Goal: Task Accomplishment & Management: Use online tool/utility

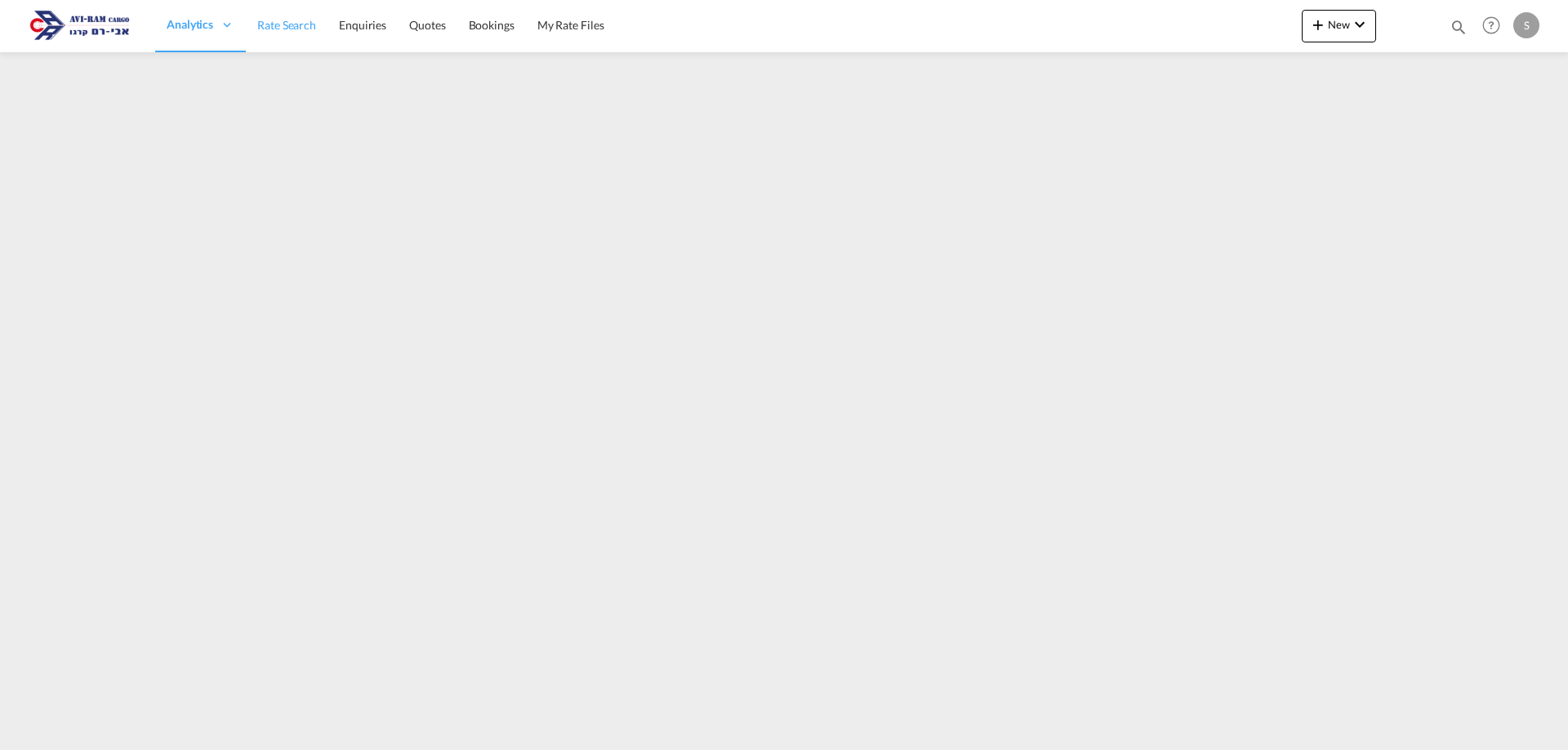
click at [272, 21] on span "Rate Search" at bounding box center [286, 25] width 58 height 14
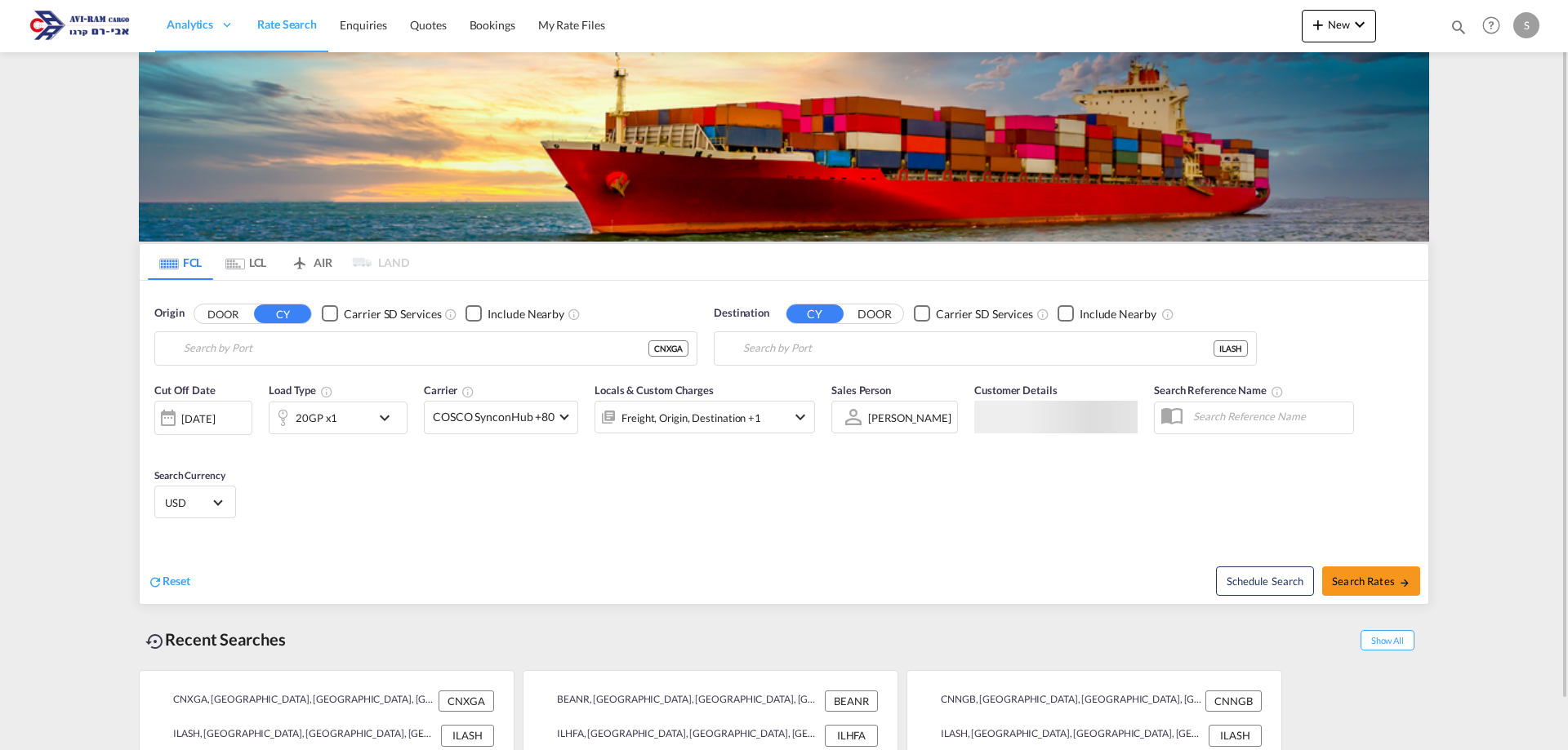
type input "Xingang, CNXGA"
type input "Ashdod, ILASH"
click at [254, 261] on md-tab-item "LCL" at bounding box center [246, 262] width 65 height 36
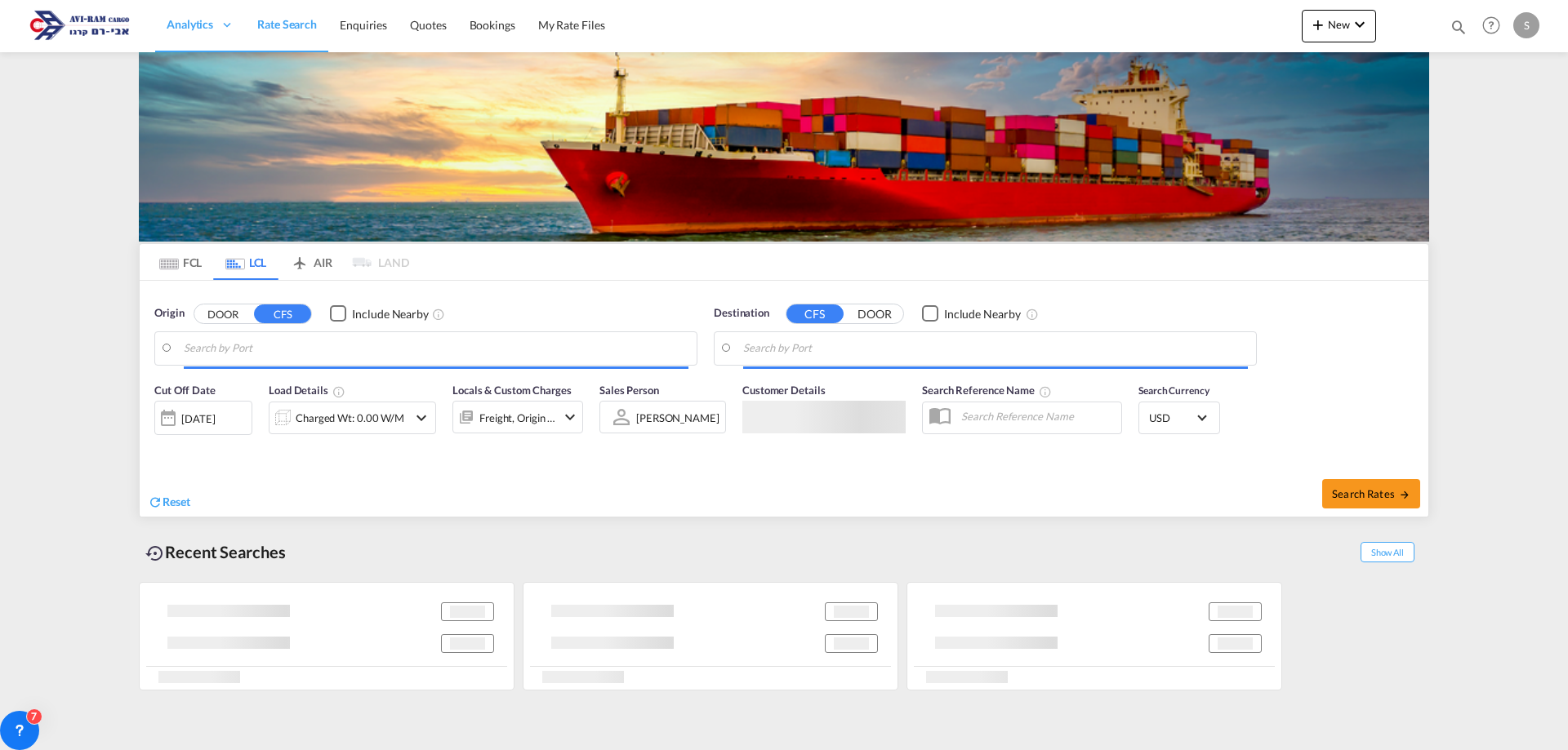
type input "[GEOGRAPHIC_DATA], [GEOGRAPHIC_DATA]"
type input "Ashdod, ILASH"
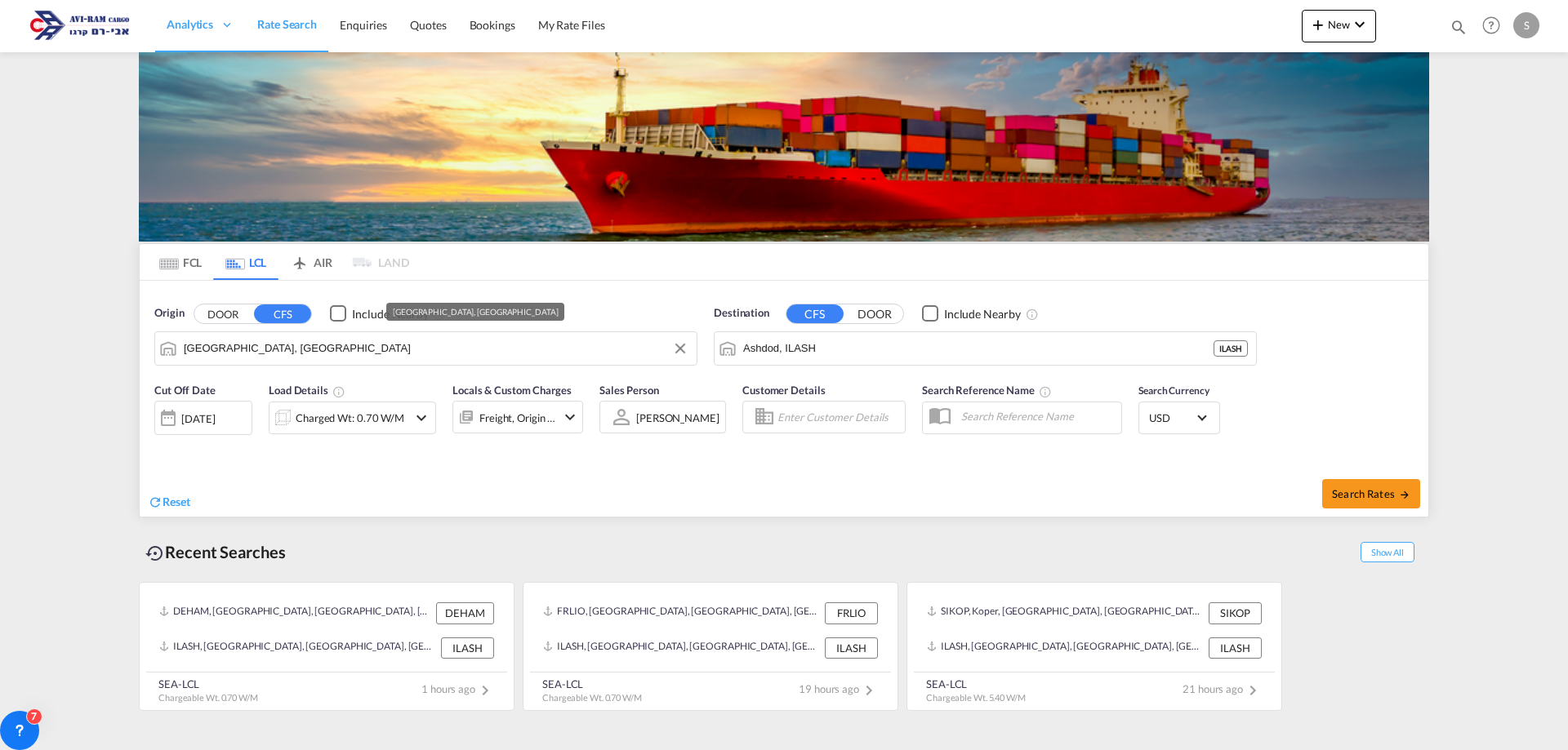
click at [316, 345] on input "[GEOGRAPHIC_DATA], [GEOGRAPHIC_DATA]" at bounding box center [436, 349] width 504 height 25
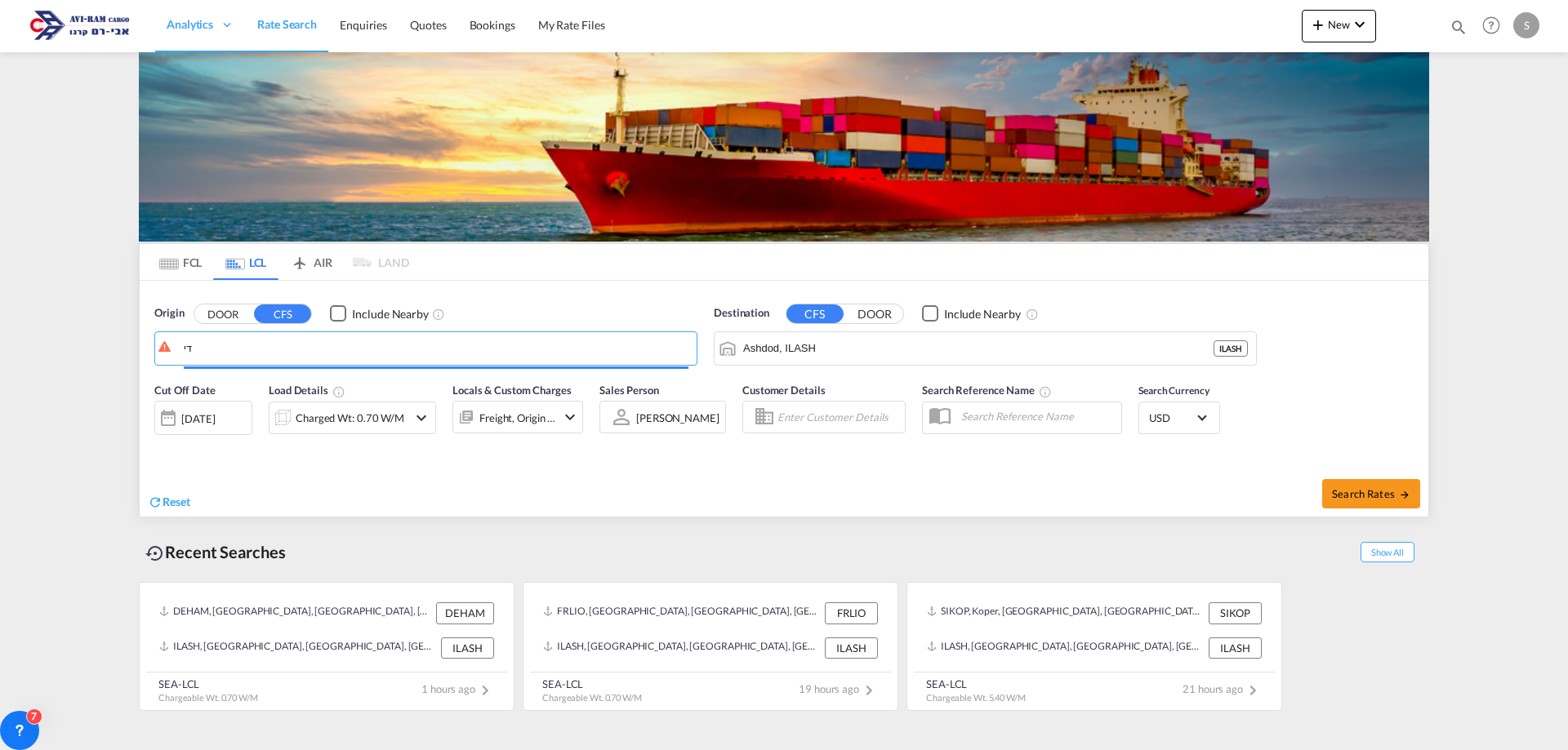
type input "ד"
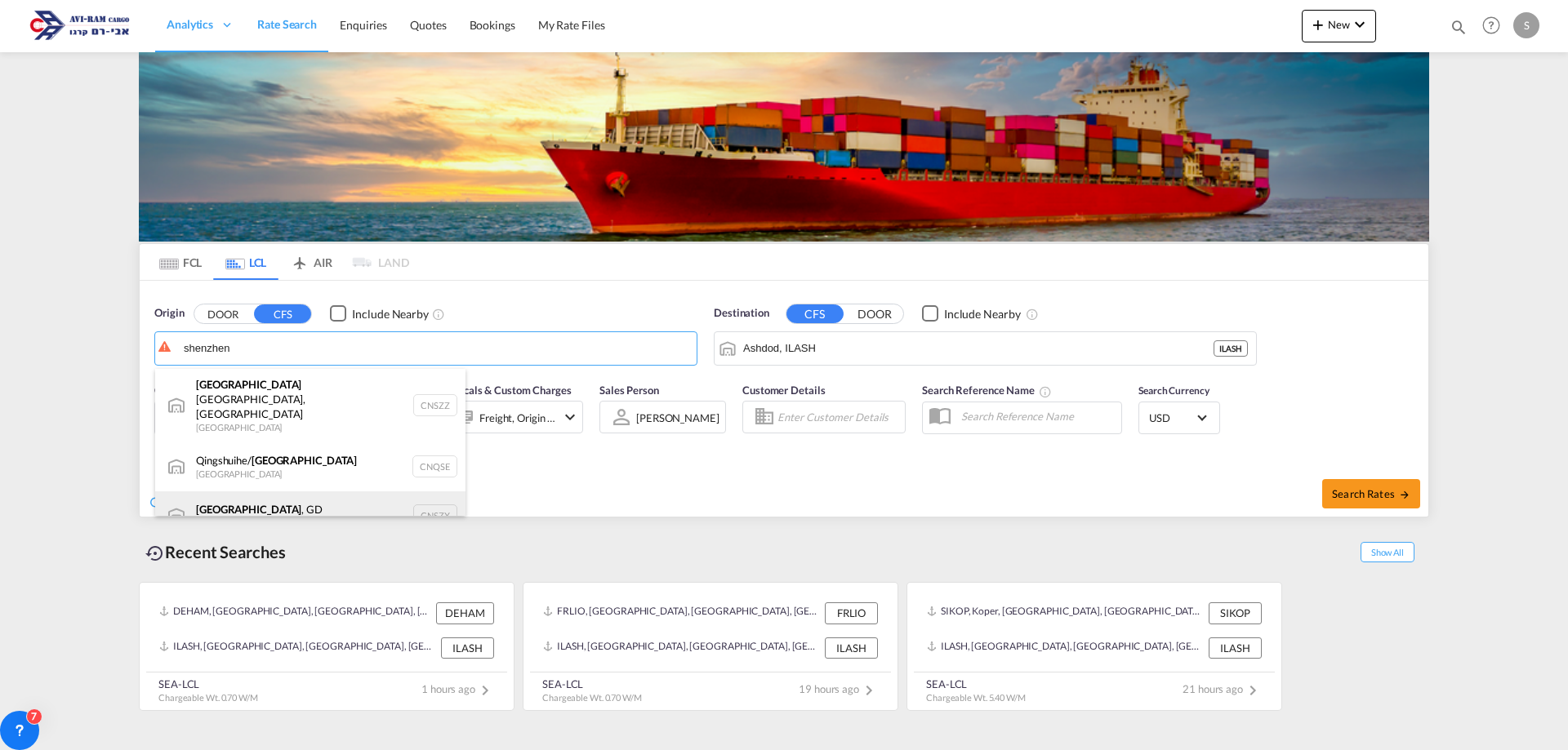
click at [193, 491] on div "[GEOGRAPHIC_DATA] , GD [GEOGRAPHIC_DATA] CNSZX" at bounding box center [310, 515] width 310 height 49
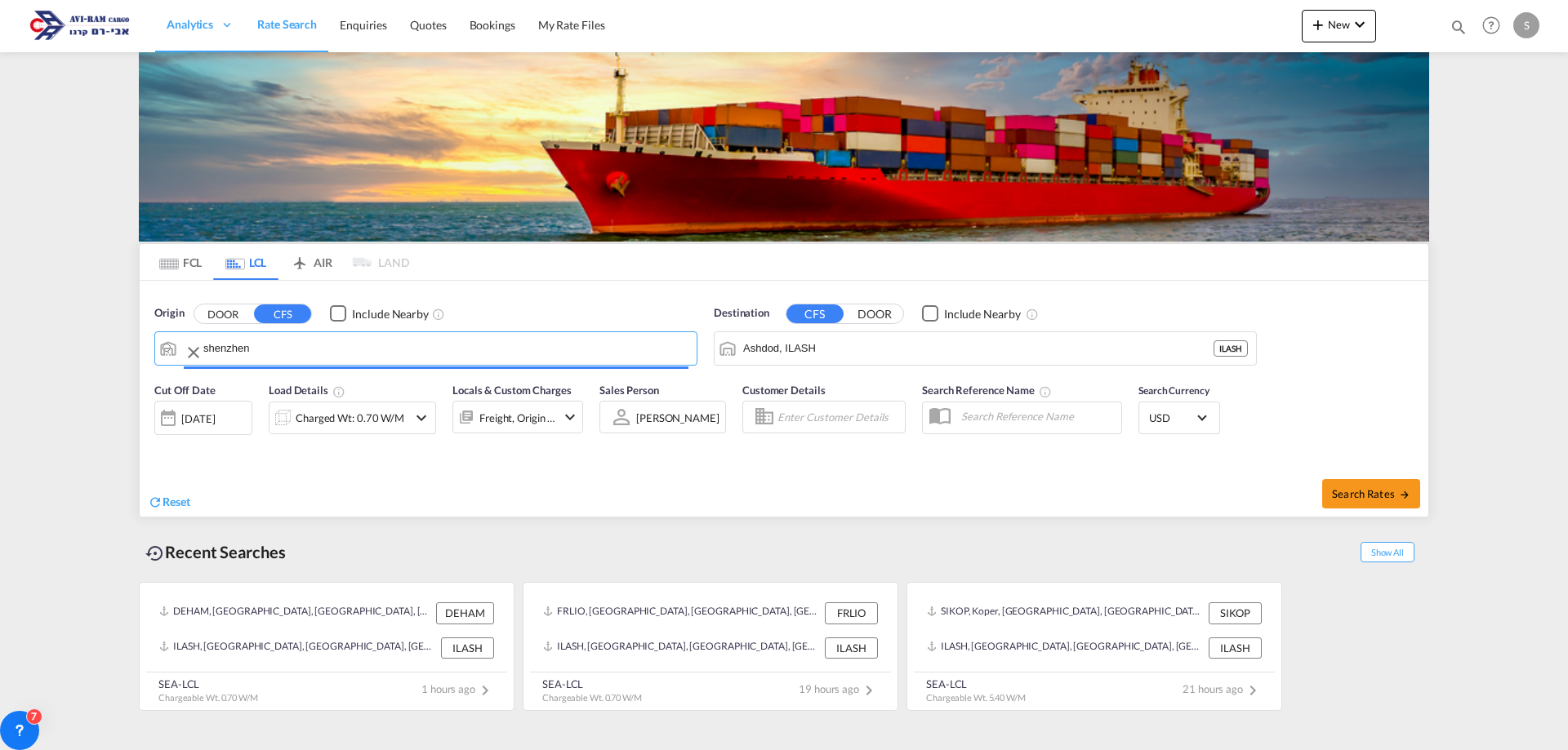
type input "[GEOGRAPHIC_DATA], GD, CNSZX"
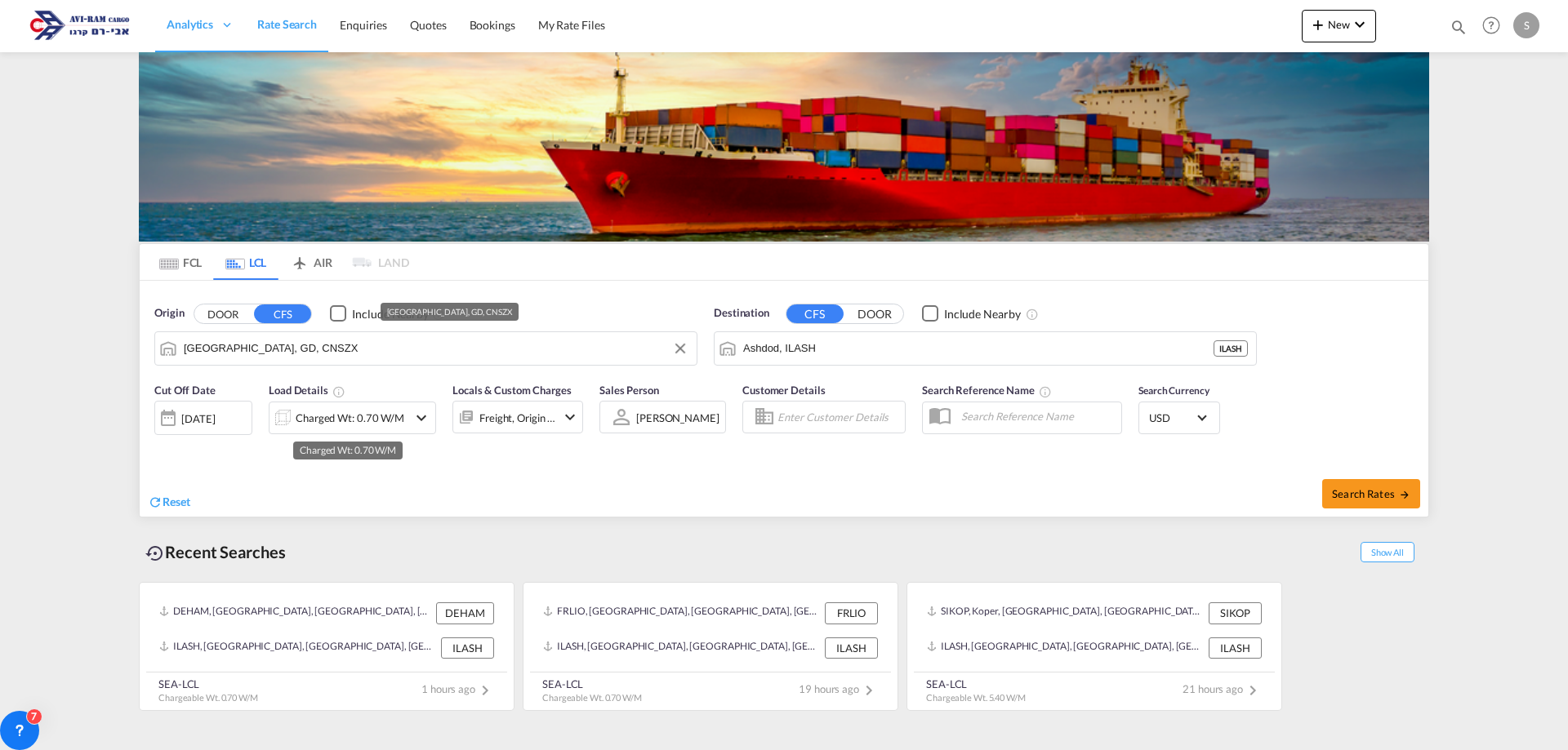
click at [320, 420] on div "Charged Wt: 0.70 W/M" at bounding box center [350, 418] width 108 height 23
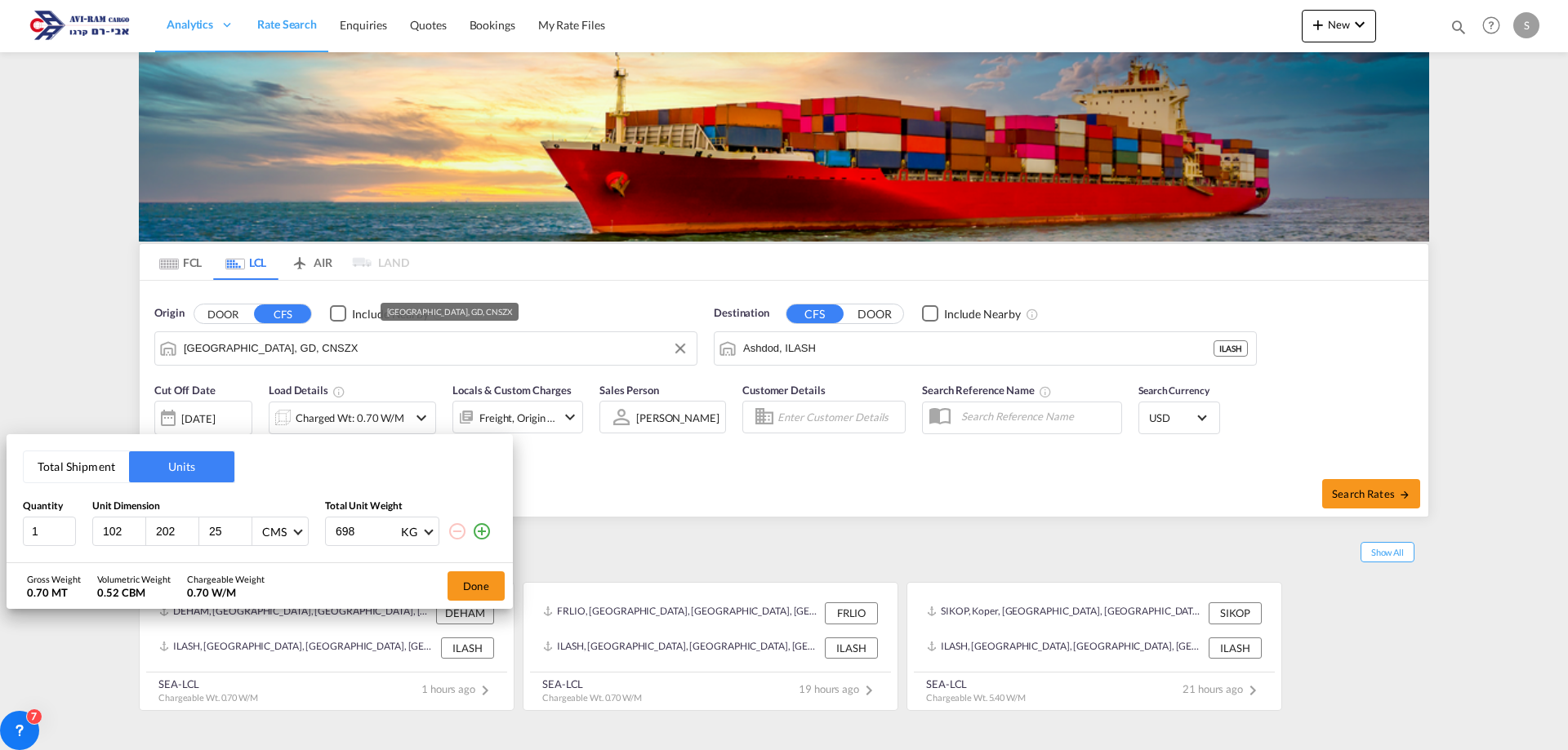
drag, startPoint x: 103, startPoint y: 460, endPoint x: 101, endPoint y: 493, distance: 33.1
click at [103, 461] on button "Total Shipment" at bounding box center [76, 467] width 106 height 31
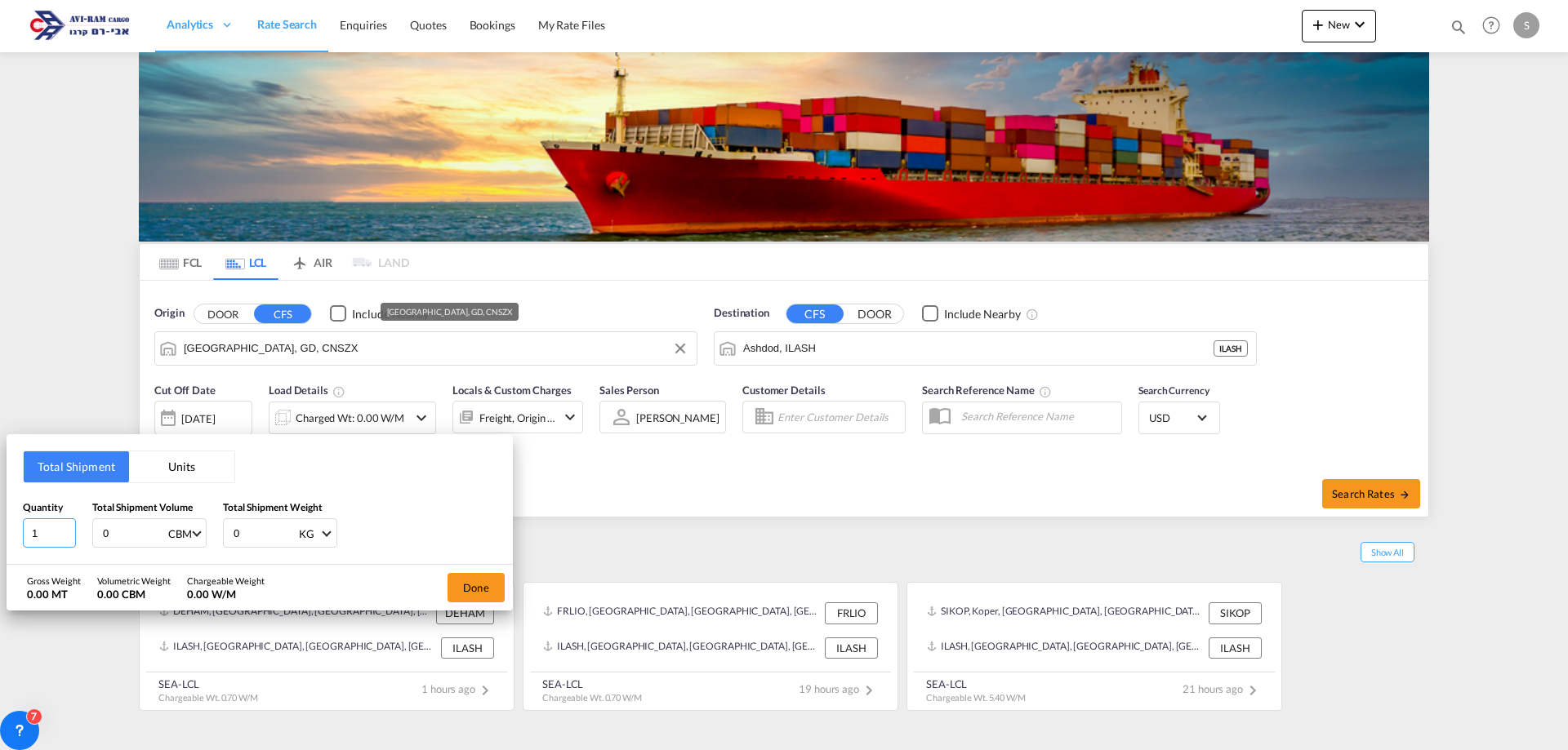
drag, startPoint x: 52, startPoint y: 535, endPoint x: 0, endPoint y: 539, distance: 52.2
click at [0, 539] on div "Total Shipment Units Quantity 1 Total Shipment Volume 0 CBM CBM CFT Total Shipm…" at bounding box center [784, 375] width 1568 height 750
type input "3"
type input "3.87"
type input "398"
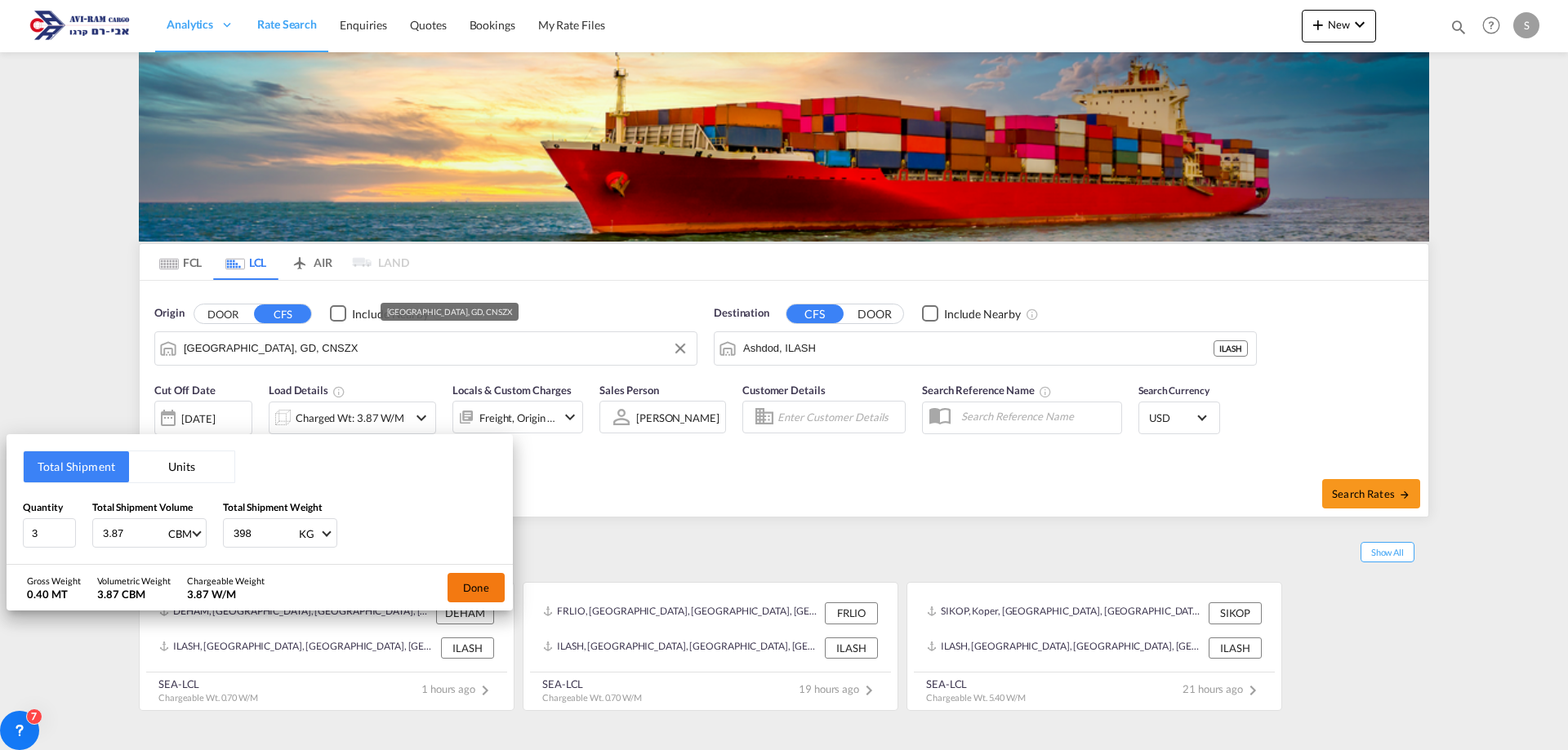
click at [497, 592] on button "Done" at bounding box center [476, 588] width 58 height 29
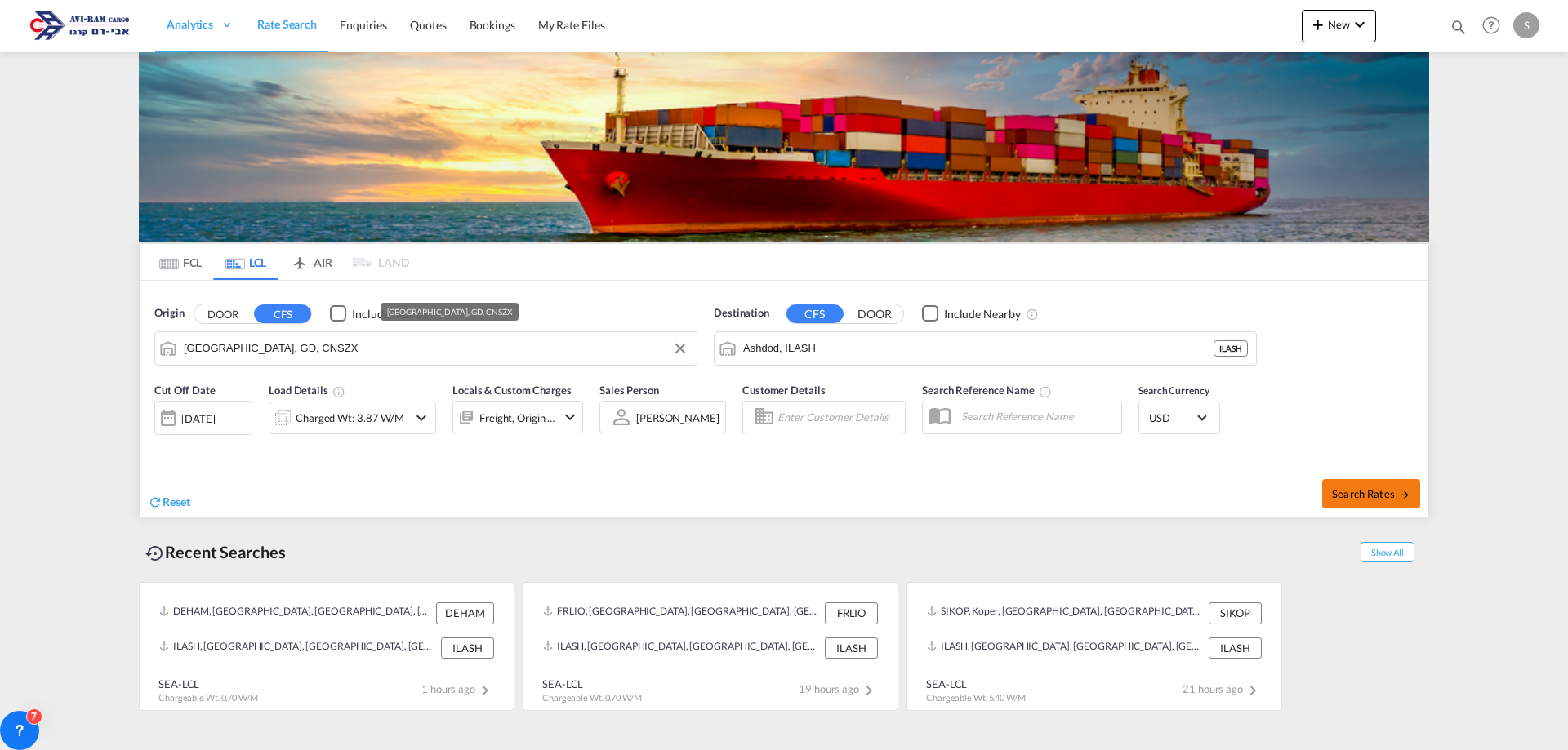
click at [1373, 501] on button "Search Rates" at bounding box center [1371, 494] width 98 height 29
type input "CNSZX to ILASH / [DATE]"
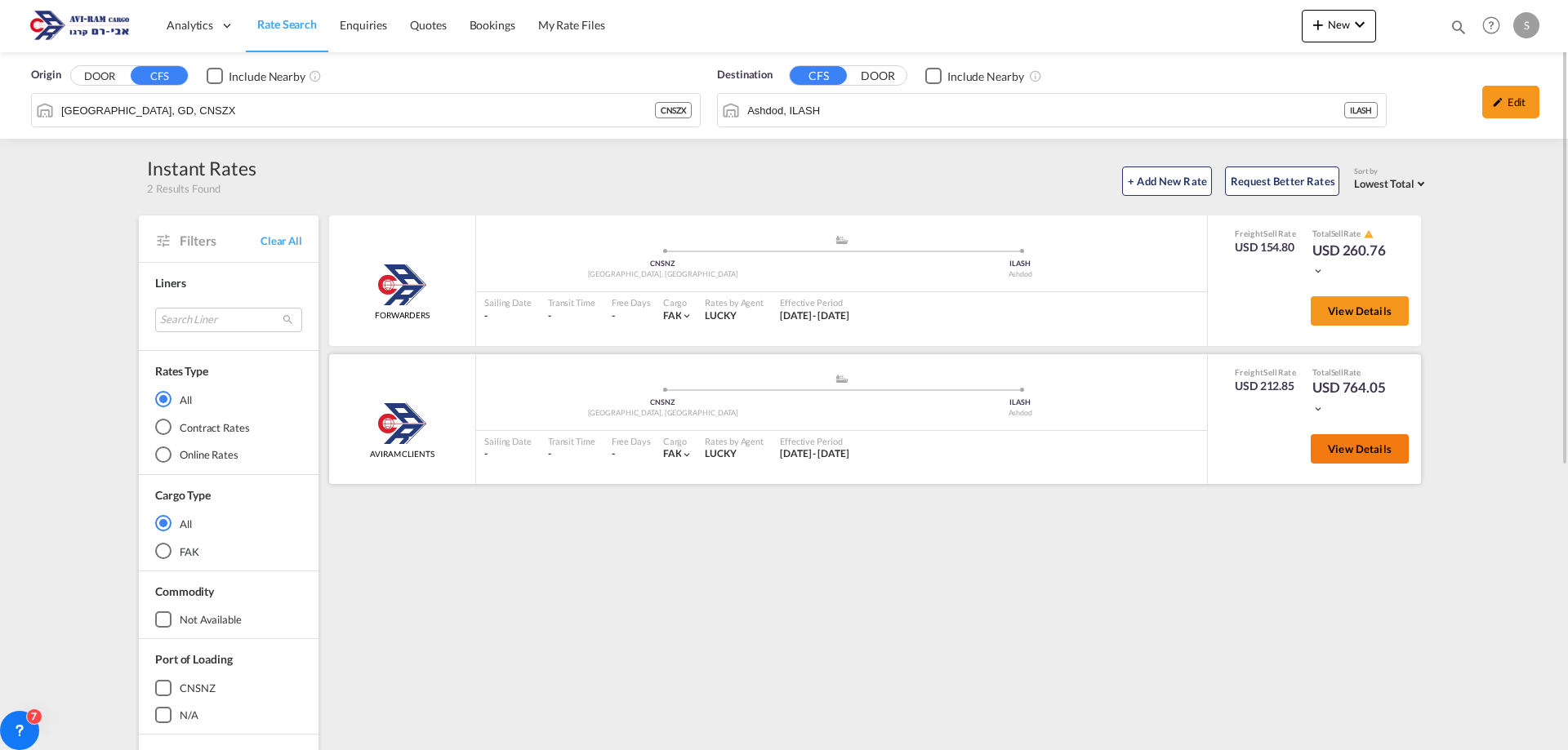
click at [1329, 444] on span "View Details" at bounding box center [1359, 448] width 64 height 13
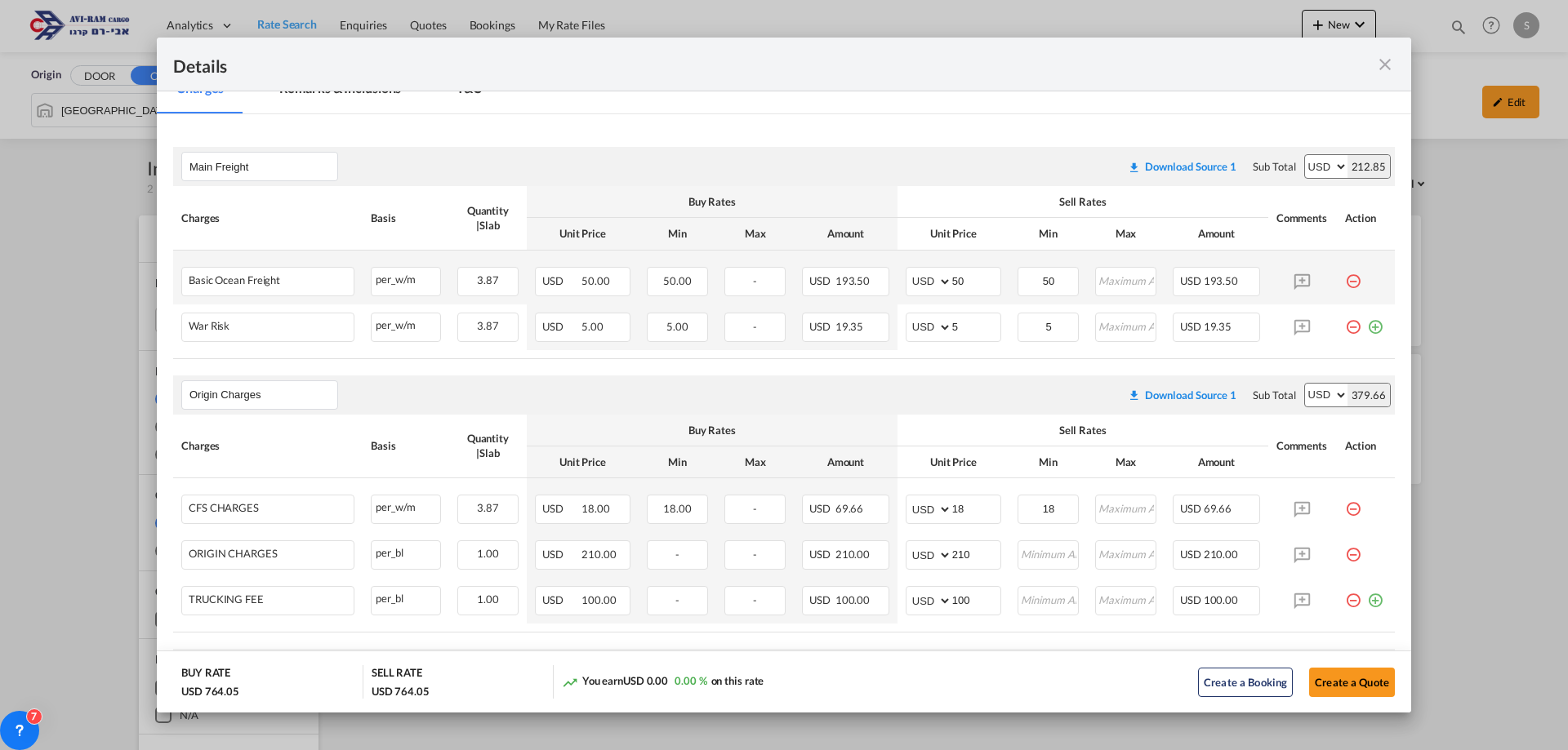
scroll to position [326, 0]
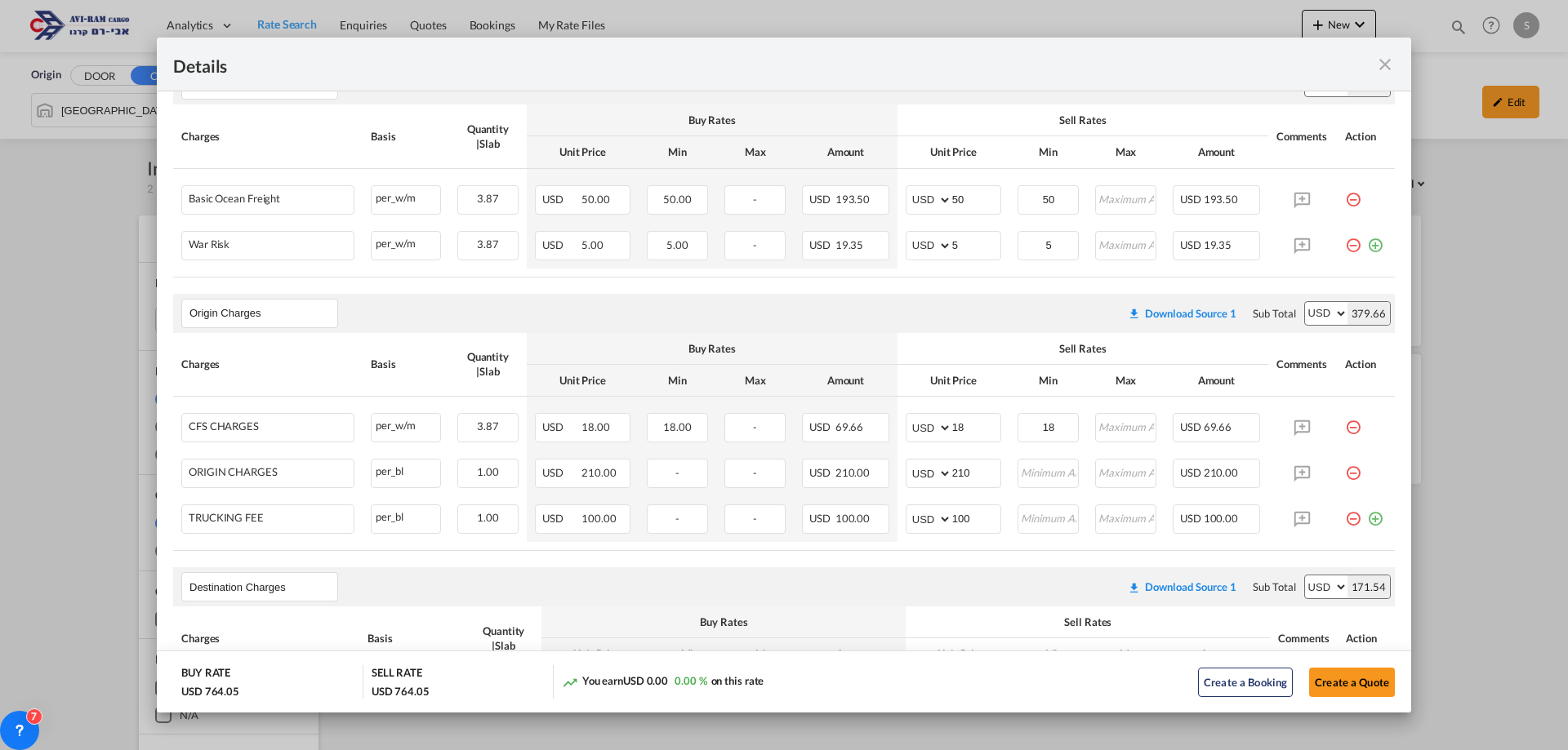
click at [1345, 520] on md-icon "icon-minus-circle-outline red-400-fg pt-7" at bounding box center [1352, 512] width 16 height 16
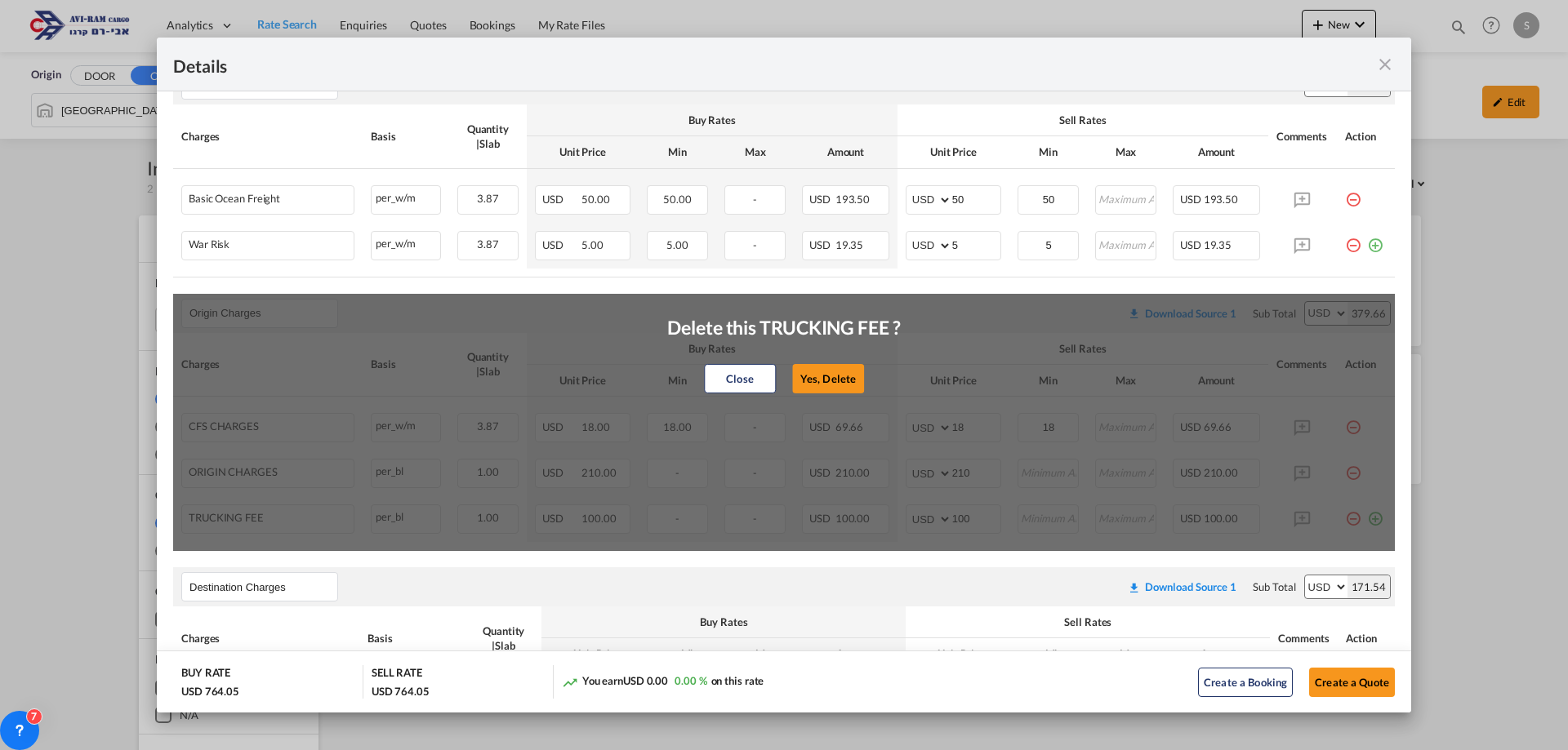
click at [822, 373] on button "Yes, Delete" at bounding box center [828, 379] width 72 height 29
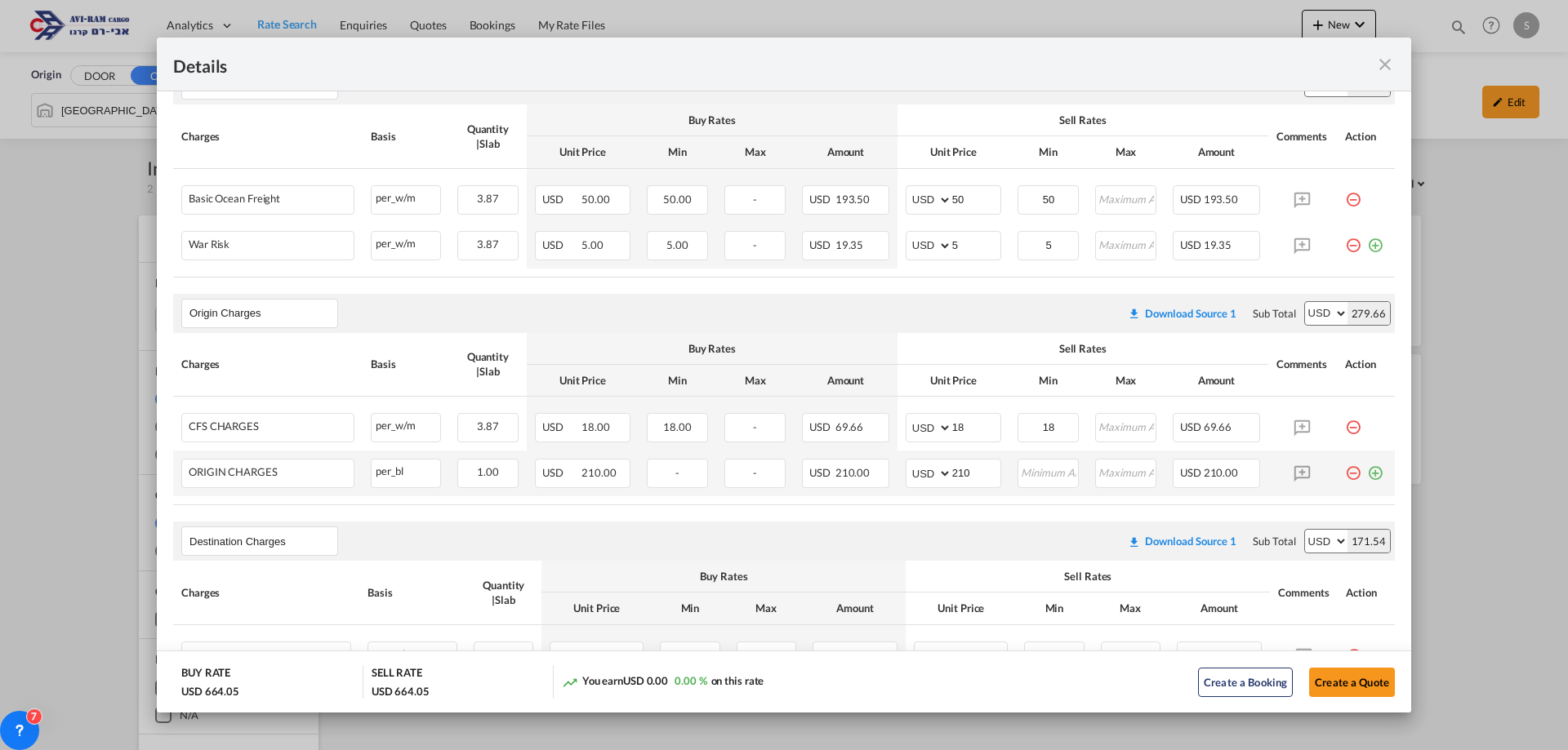
click at [1345, 475] on md-icon "icon-minus-circle-outline red-400-fg pt-7" at bounding box center [1352, 466] width 16 height 16
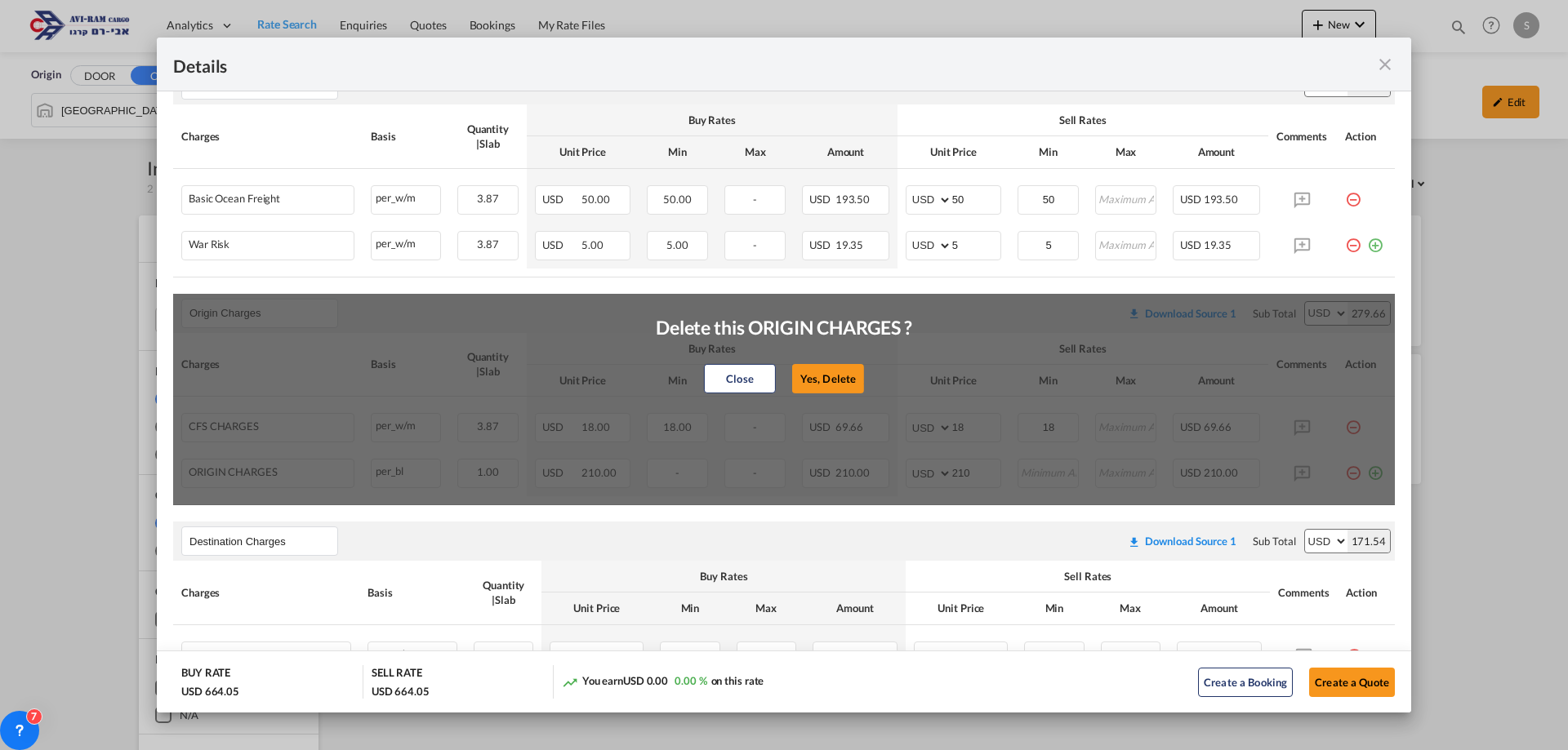
drag, startPoint x: 804, startPoint y: 374, endPoint x: 998, endPoint y: 393, distance: 194.9
click at [805, 374] on button "Yes, Delete" at bounding box center [828, 379] width 72 height 29
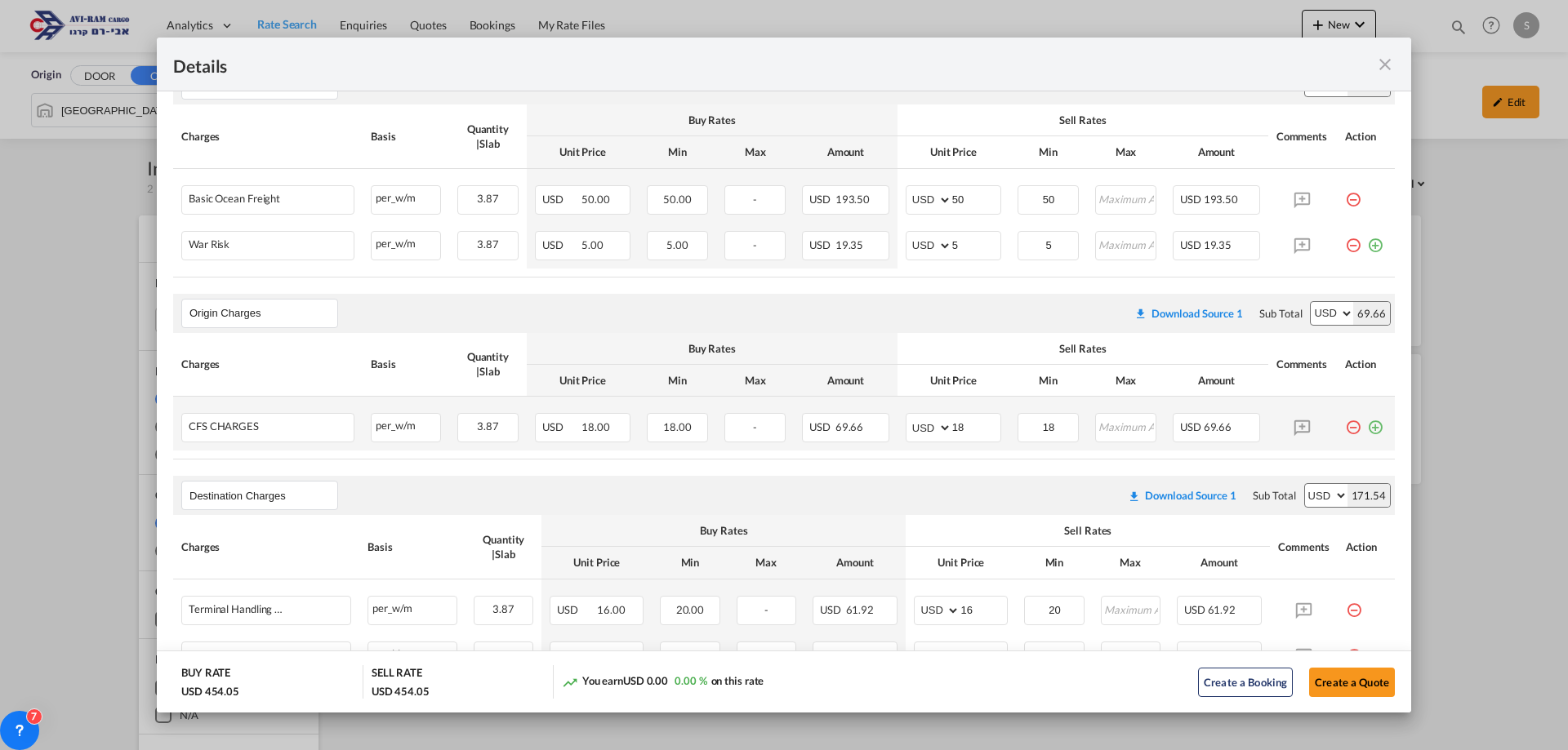
click at [1345, 430] on md-icon "icon-minus-circle-outline red-400-fg pt-7" at bounding box center [1352, 421] width 16 height 16
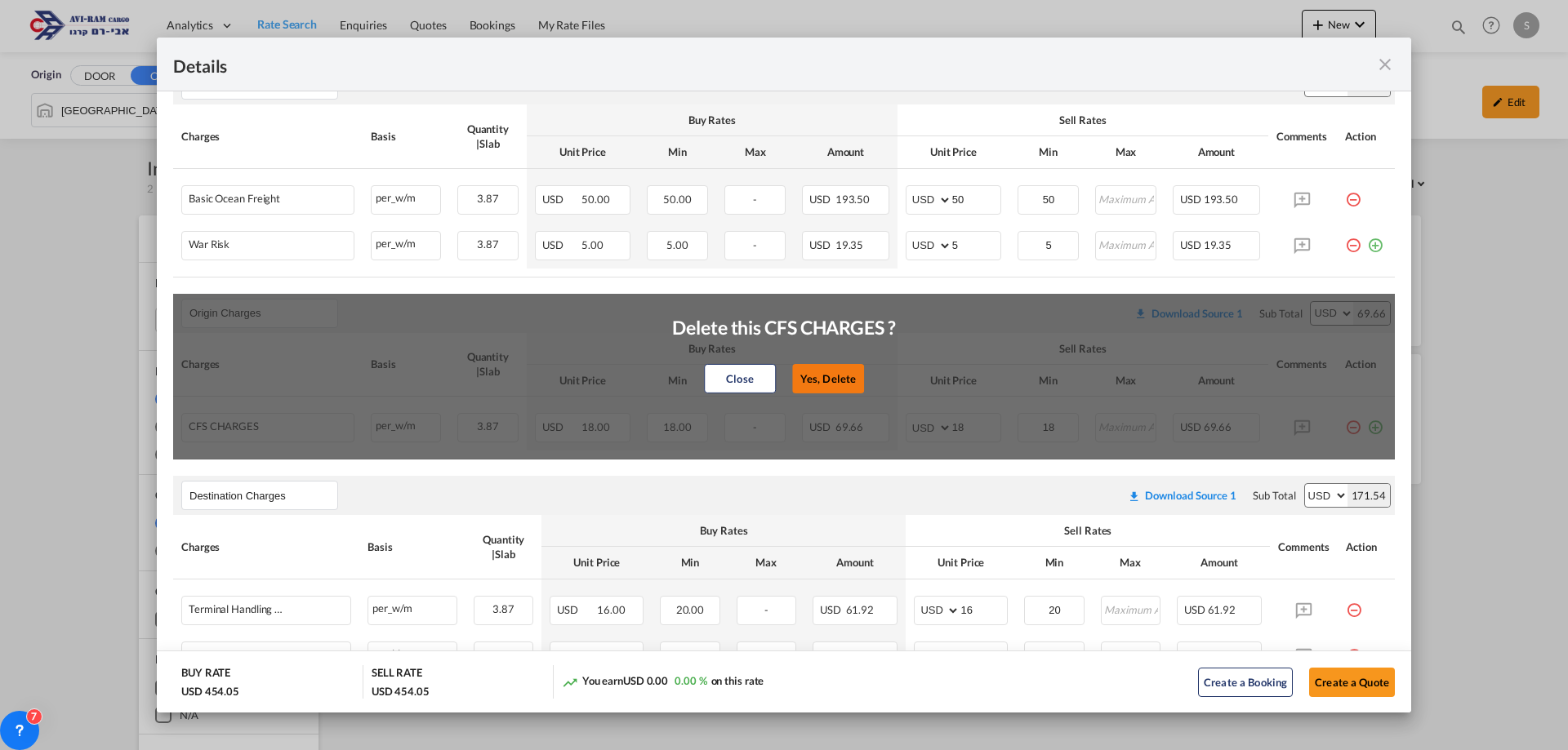
click at [821, 369] on button "Yes, Delete" at bounding box center [828, 379] width 72 height 29
type input "Destination Charges"
type input "16"
type input "20"
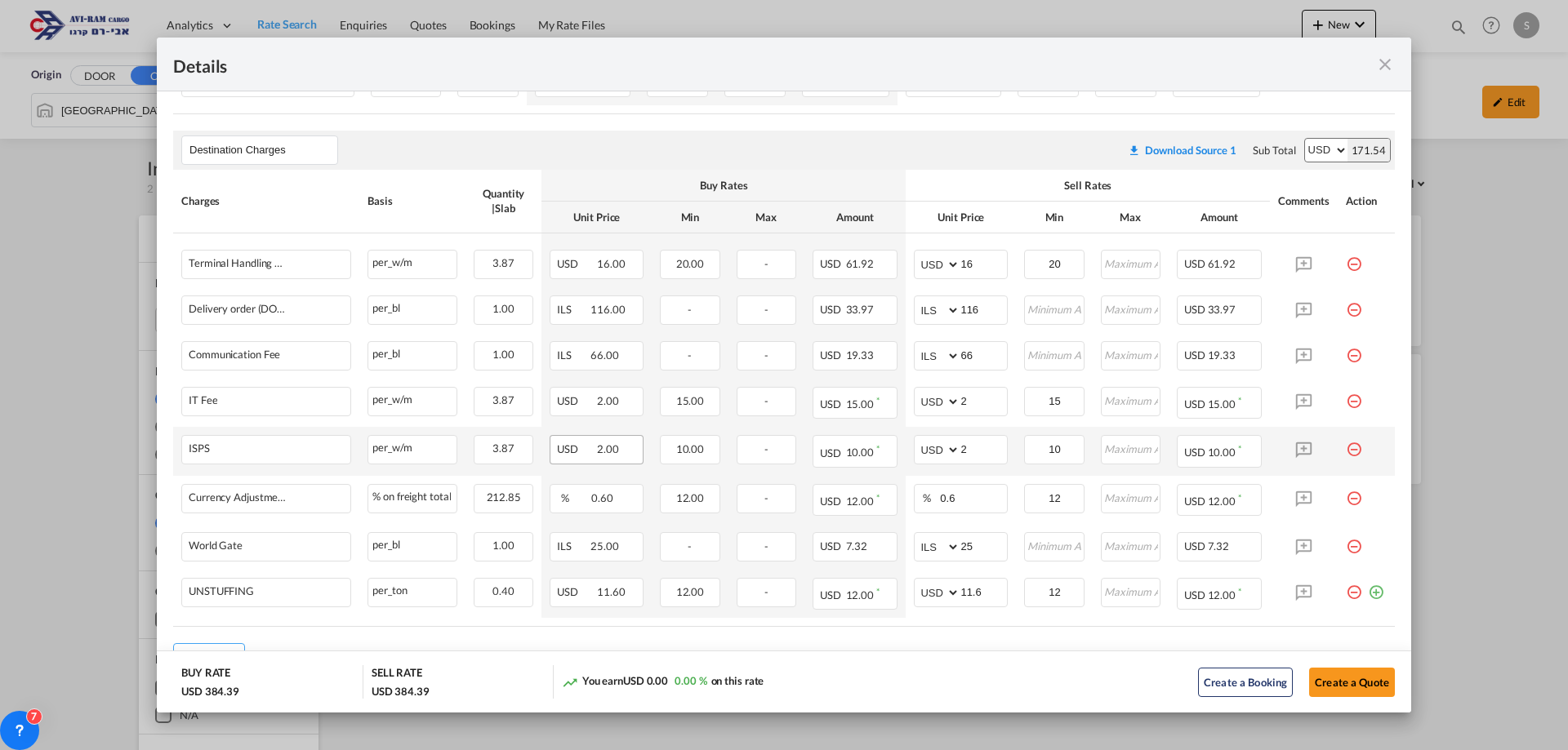
scroll to position [562, 0]
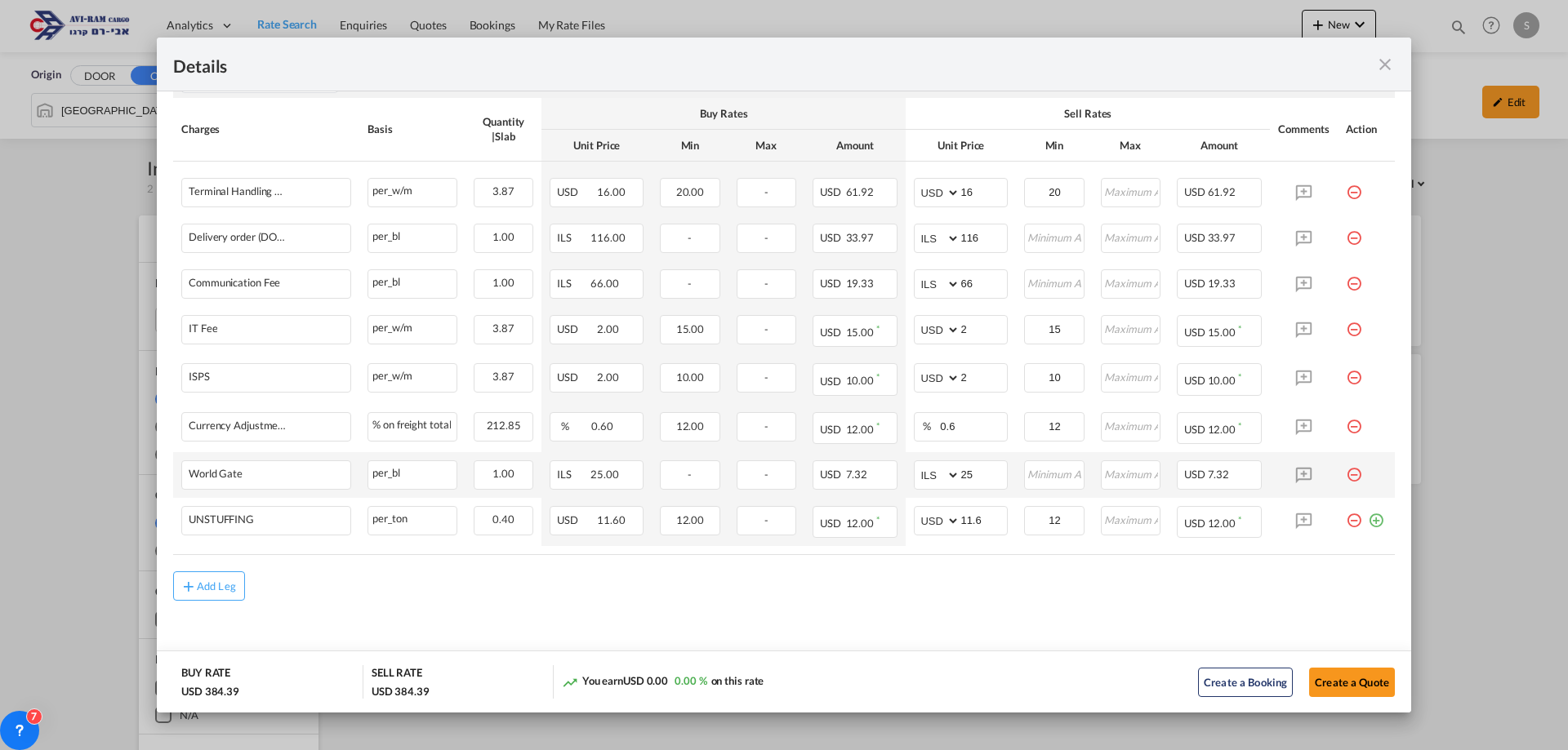
click at [1345, 470] on md-icon "icon-minus-circle-outline red-400-fg pt-7" at bounding box center [1353, 468] width 16 height 16
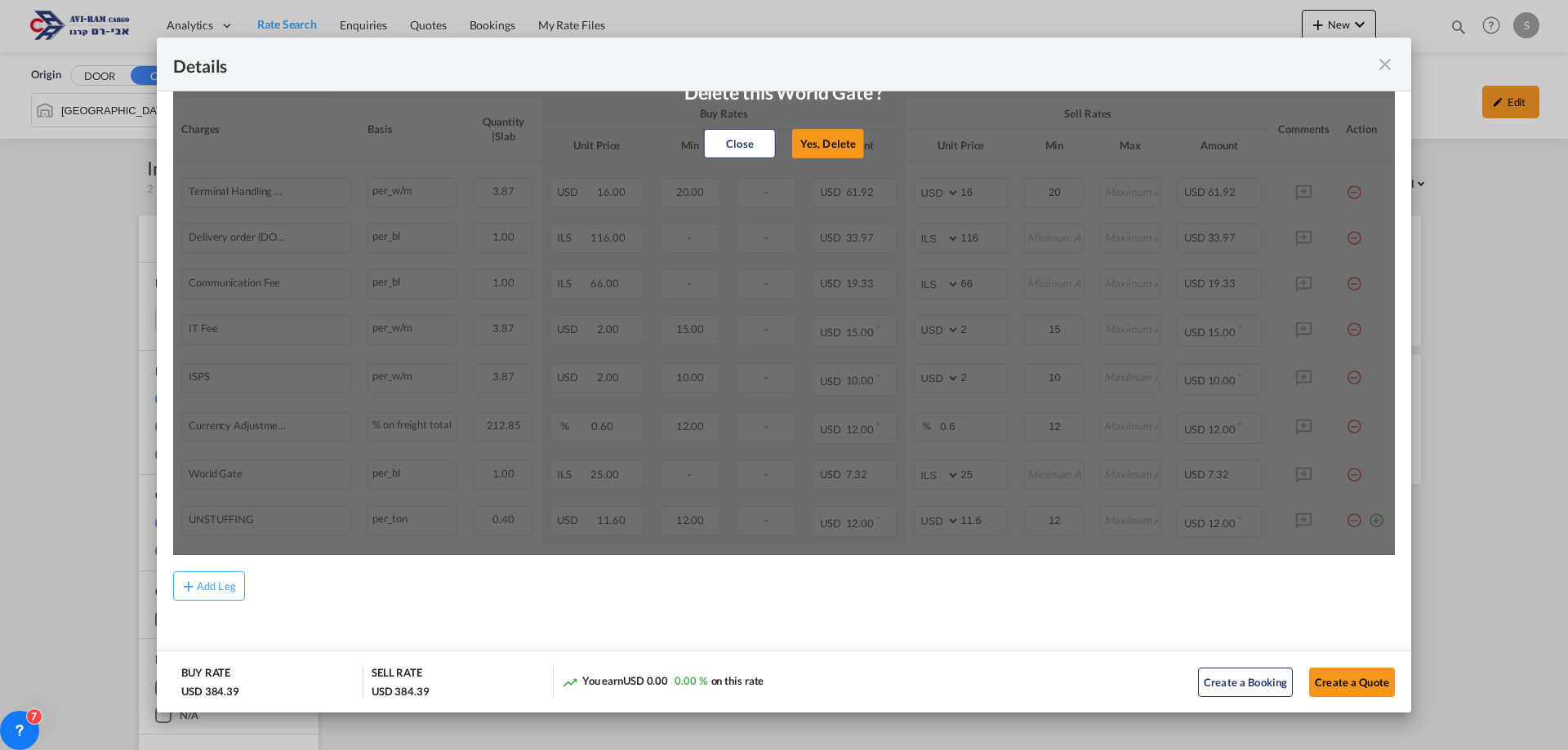
click at [823, 140] on button "Yes, Delete" at bounding box center [828, 143] width 72 height 29
select select "string:USD"
type input "11.6"
type input "12"
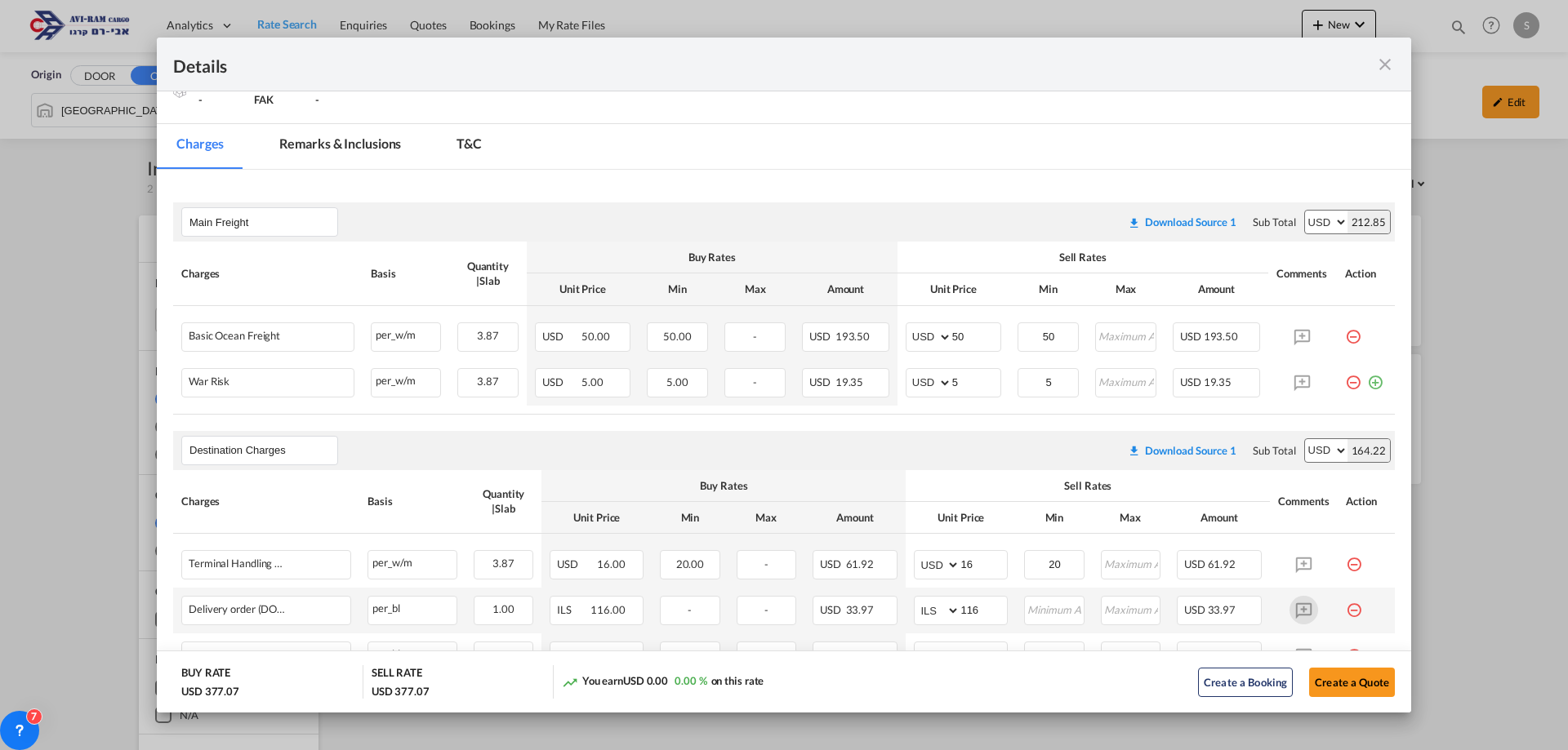
scroll to position [516, 0]
